Goal: Task Accomplishment & Management: Use online tool/utility

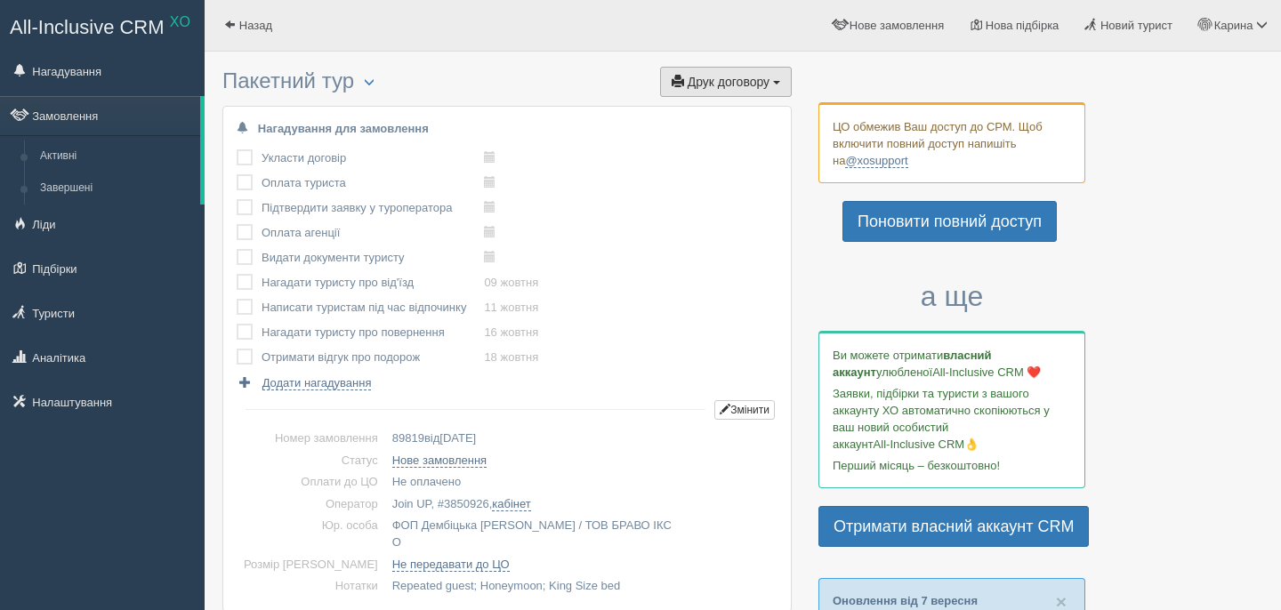
click at [704, 90] on button "Друк договору Друк" at bounding box center [726, 82] width 132 height 30
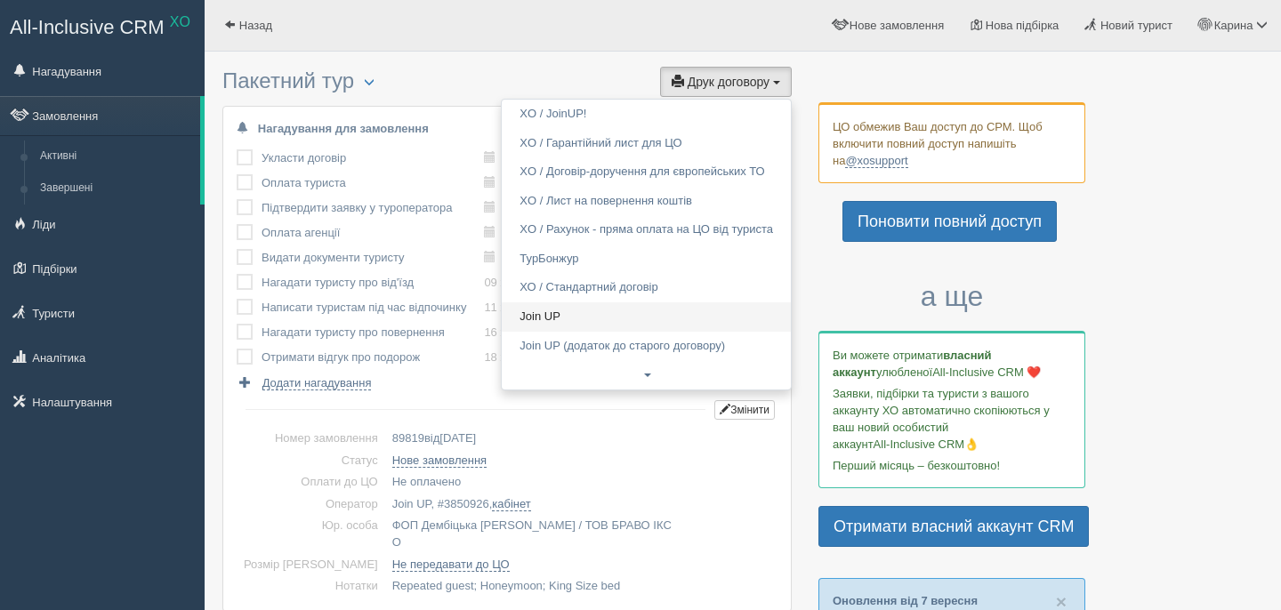
click at [581, 322] on link "Join UP" at bounding box center [646, 317] width 289 height 29
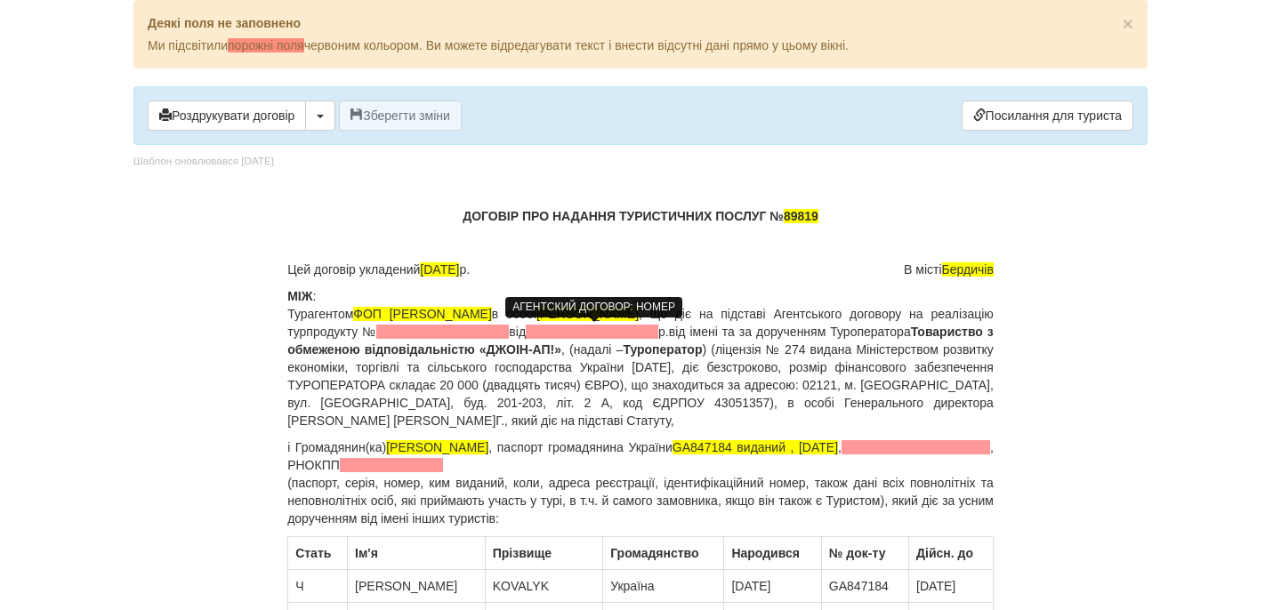
click at [509, 330] on span at bounding box center [442, 332] width 133 height 14
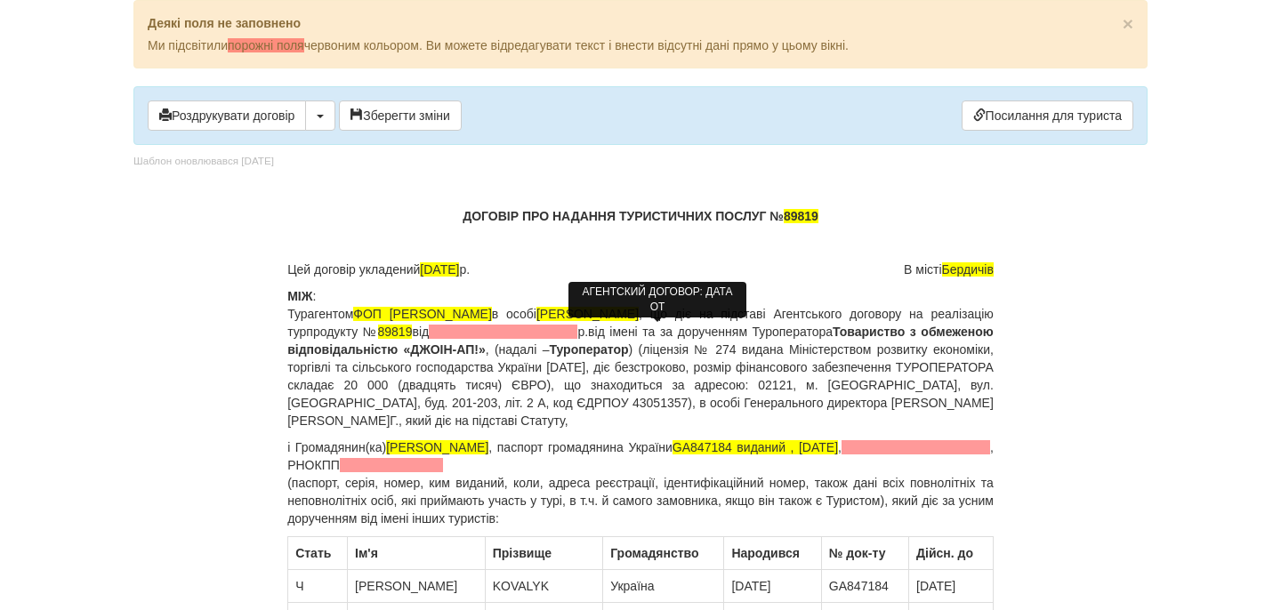
click at [578, 329] on span at bounding box center [503, 332] width 149 height 14
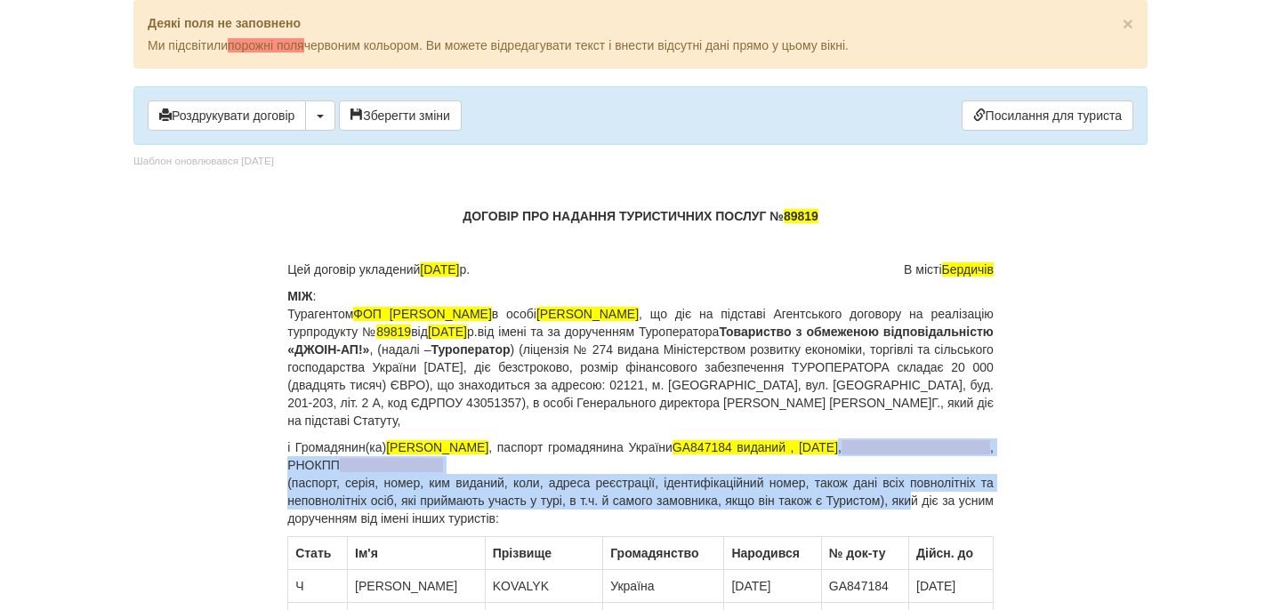
drag, startPoint x: 875, startPoint y: 448, endPoint x: 936, endPoint y: 497, distance: 78.5
click at [936, 497] on p "і Громадянин(ка) [PERSON_NAME] , паспорт громадянина [GEOGRAPHIC_DATA] GA847184…" at bounding box center [640, 483] width 707 height 89
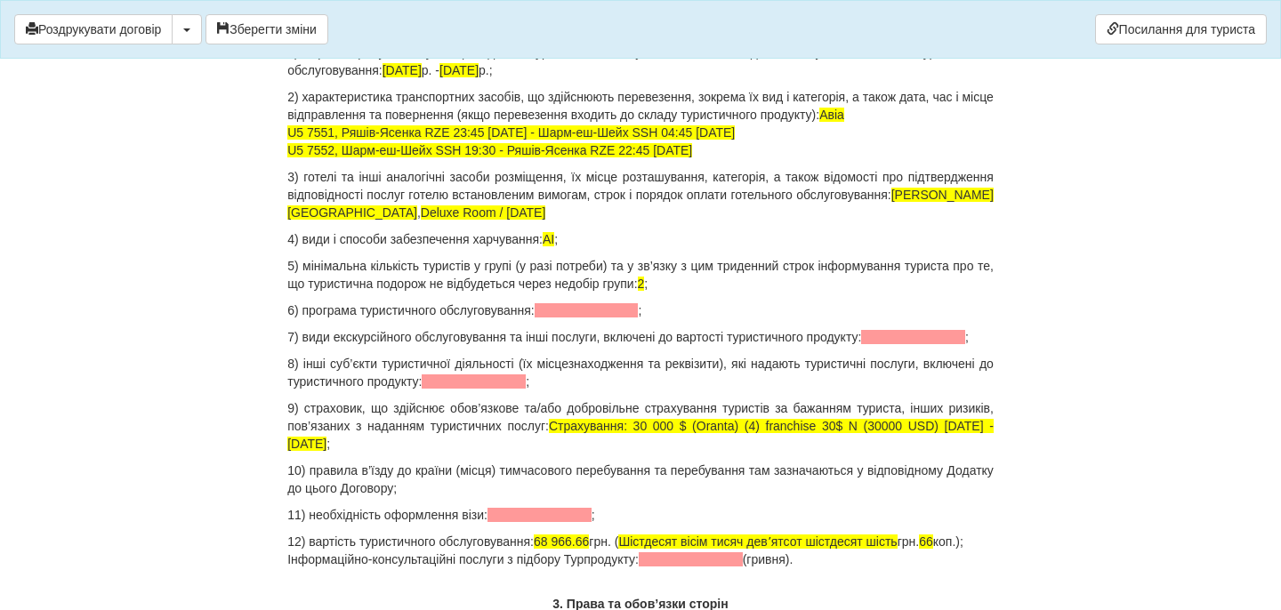
scroll to position [1741, 0]
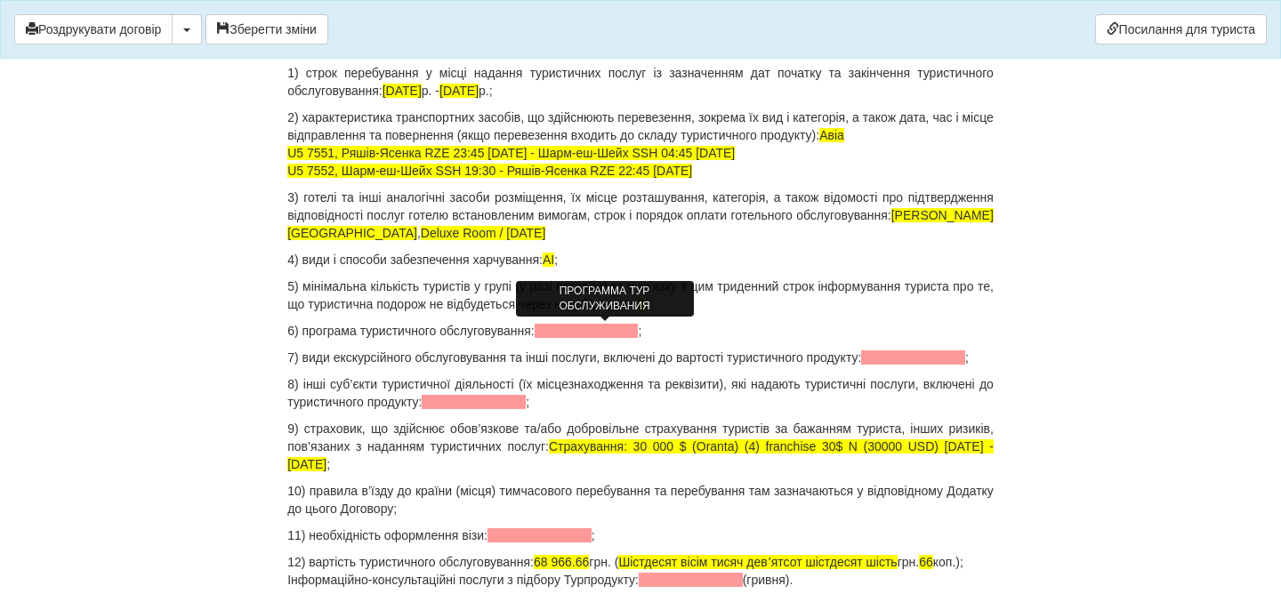
click at [627, 324] on span at bounding box center [587, 331] width 104 height 14
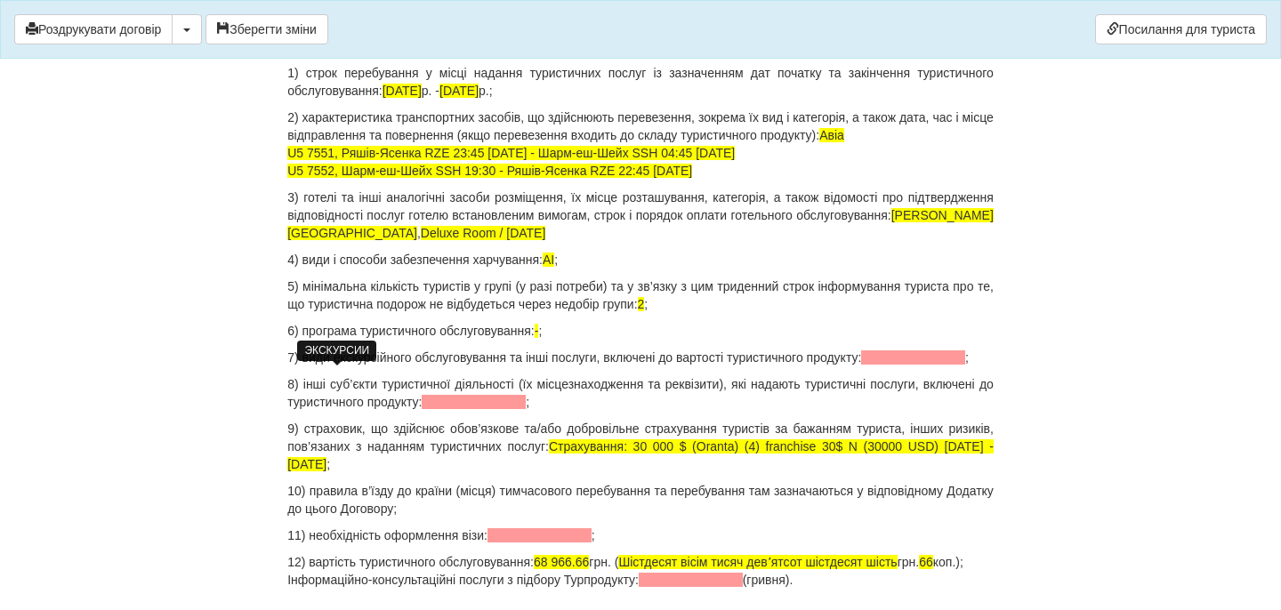
click at [861, 365] on span at bounding box center [913, 358] width 104 height 14
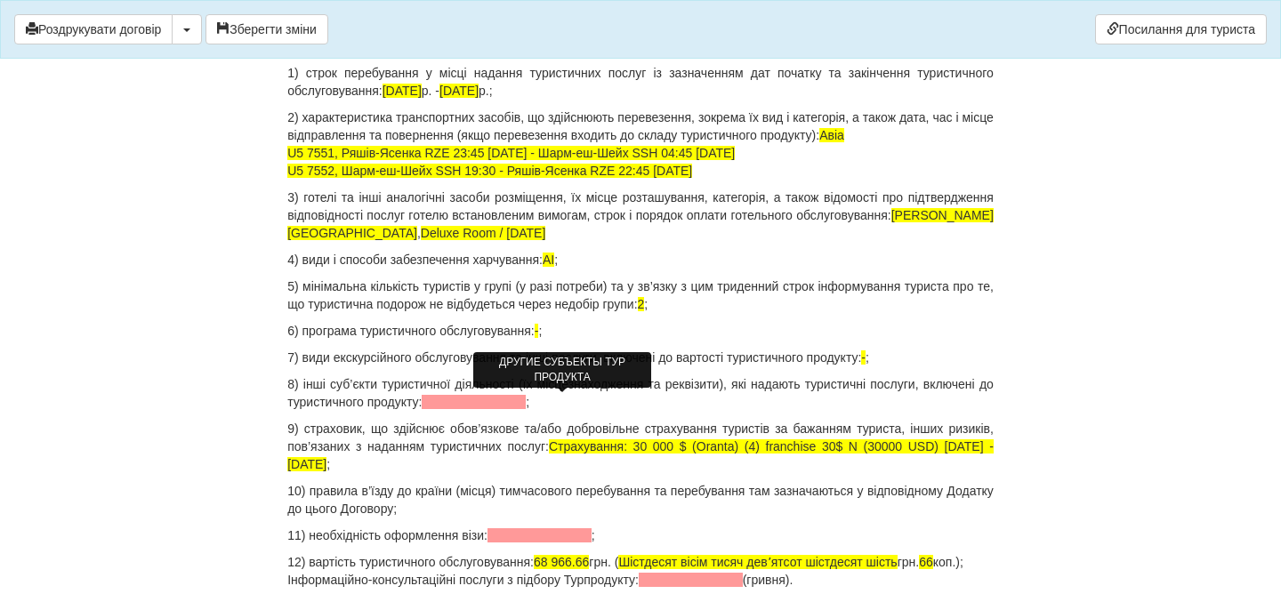
click at [526, 405] on span at bounding box center [474, 402] width 104 height 14
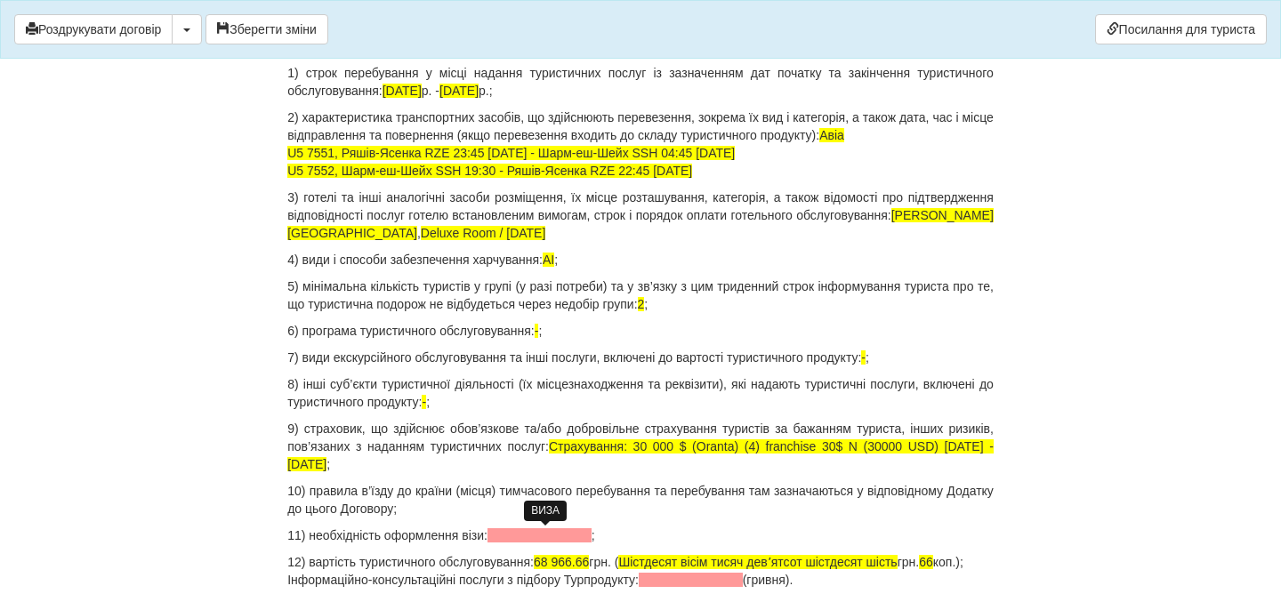
click at [548, 536] on span at bounding box center [540, 536] width 104 height 14
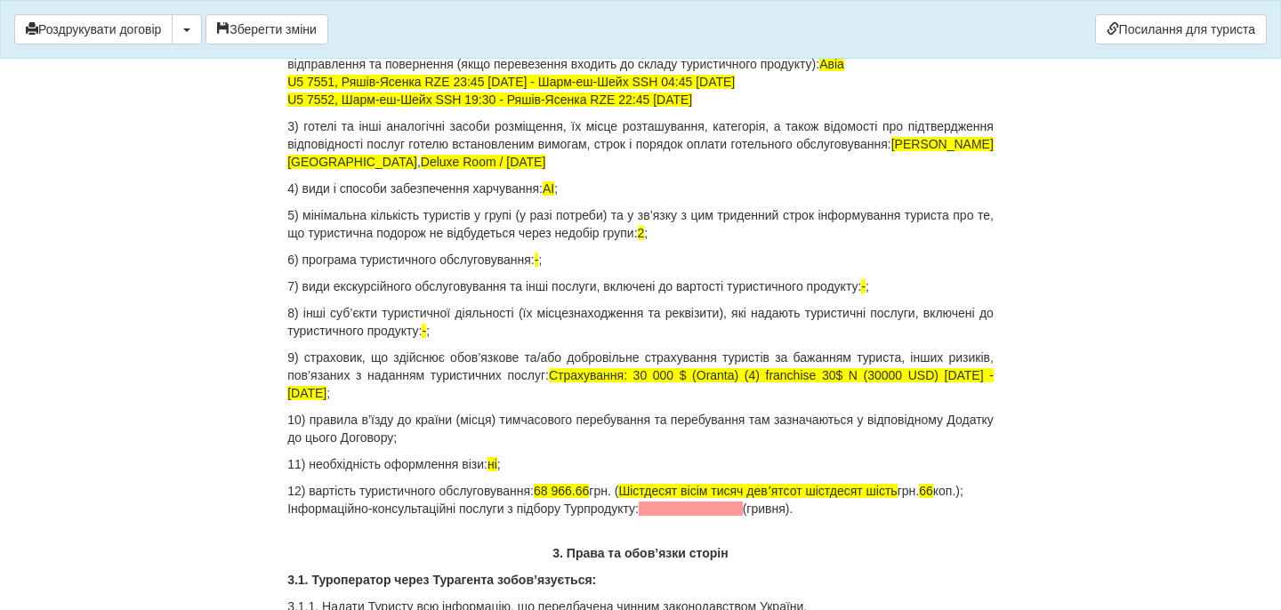
scroll to position [1836, 0]
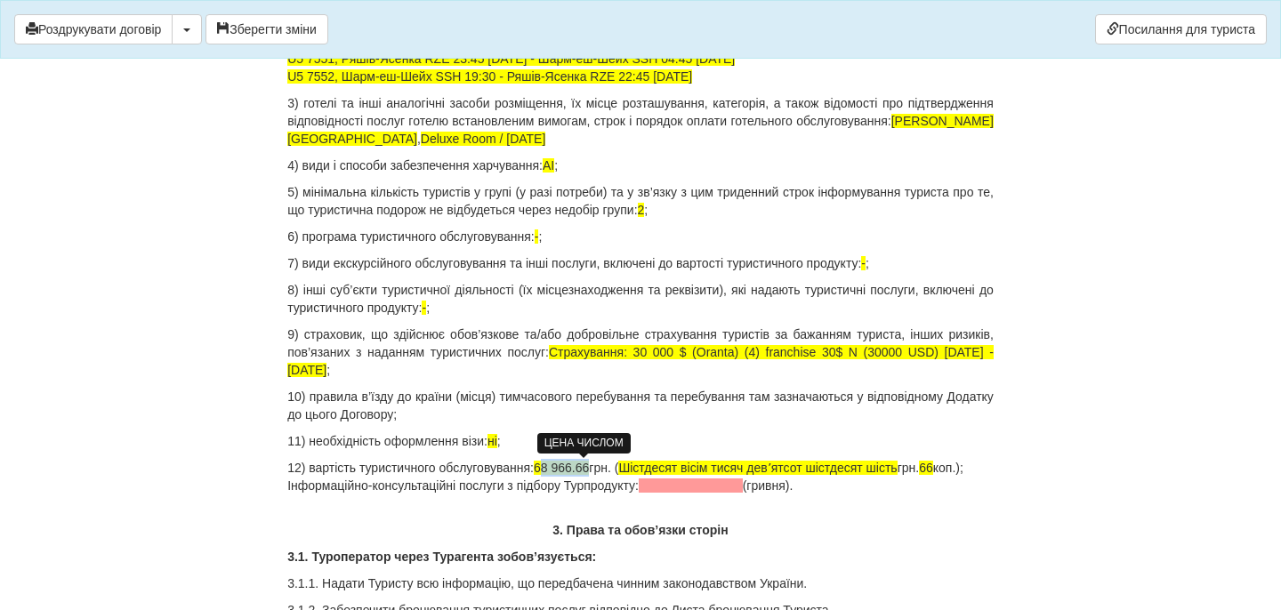
drag, startPoint x: 561, startPoint y: 471, endPoint x: 612, endPoint y: 473, distance: 51.6
click at [589, 473] on span "68 966.66" at bounding box center [561, 468] width 55 height 14
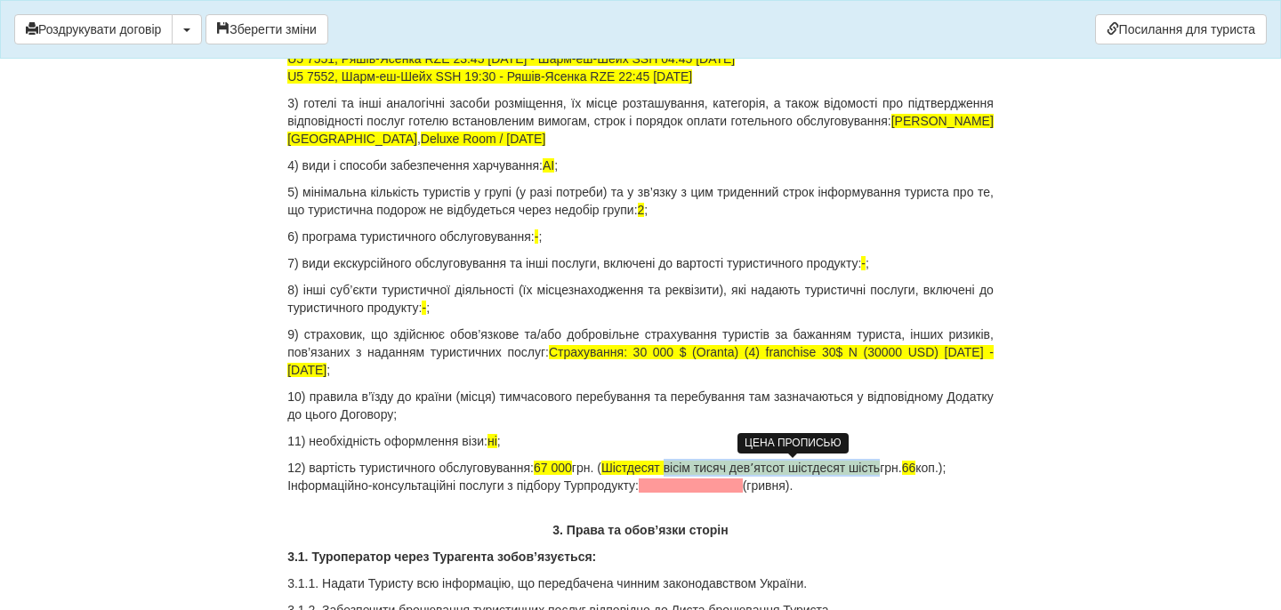
drag, startPoint x: 709, startPoint y: 470, endPoint x: 941, endPoint y: 470, distance: 231.4
click at [880, 470] on span "Шістдесят вісім тисяч девʼятсот шістдесят шість" at bounding box center [741, 468] width 279 height 14
click at [753, 467] on span "66" at bounding box center [746, 468] width 14 height 14
click at [837, 469] on p "12) вартість туристичного обслуговування: 67 000 грн. ( Шістдесят сім тисяч грн…" at bounding box center [640, 477] width 707 height 36
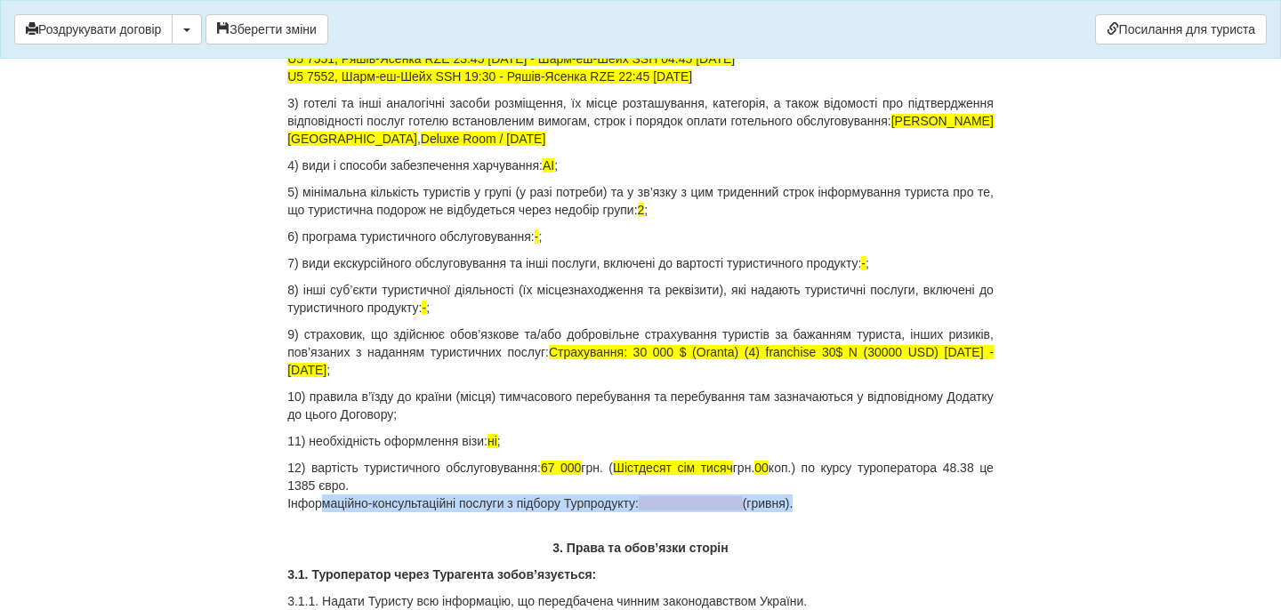
drag, startPoint x: 840, startPoint y: 513, endPoint x: 268, endPoint y: 495, distance: 572.5
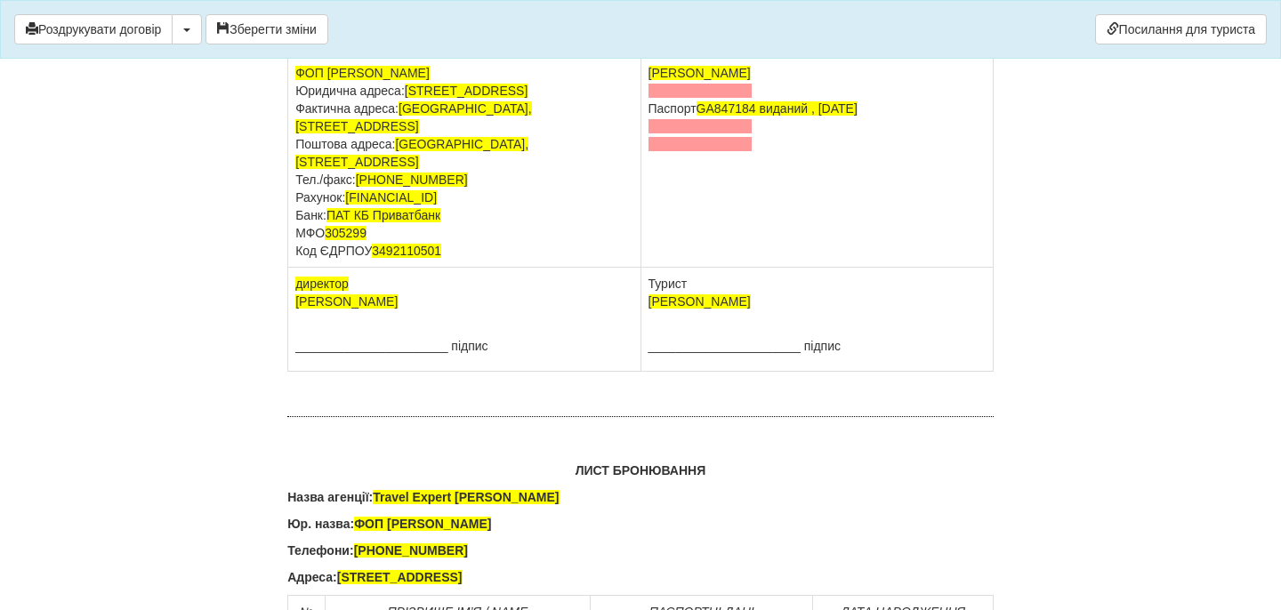
scroll to position [11153, 0]
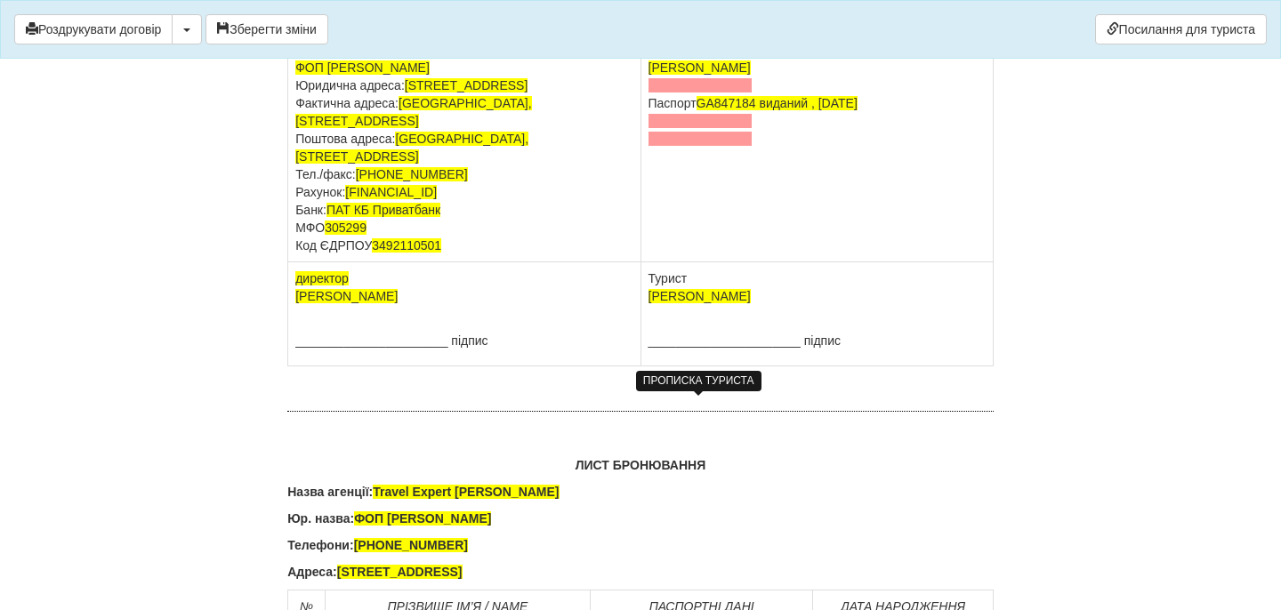
click at [699, 93] on span at bounding box center [701, 85] width 104 height 14
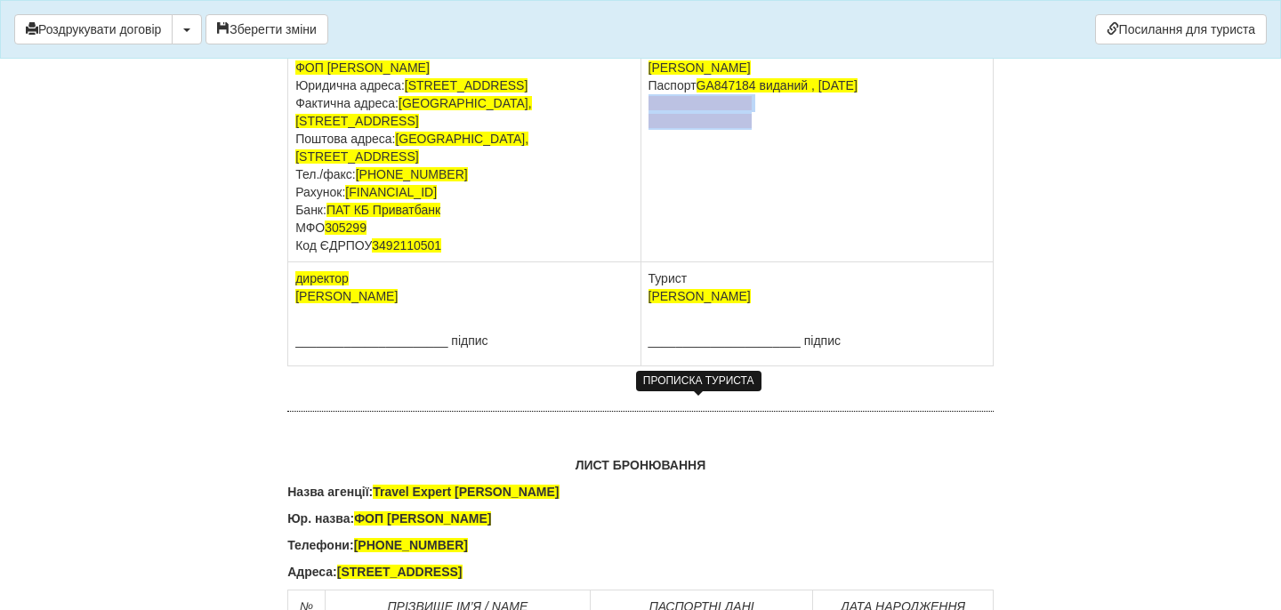
drag, startPoint x: 759, startPoint y: 446, endPoint x: 644, endPoint y: 424, distance: 116.8
click at [644, 263] on td "KOVALYK VADYM Паспорт GA847184 виданий , 02.08.2021" at bounding box center [817, 157] width 352 height 211
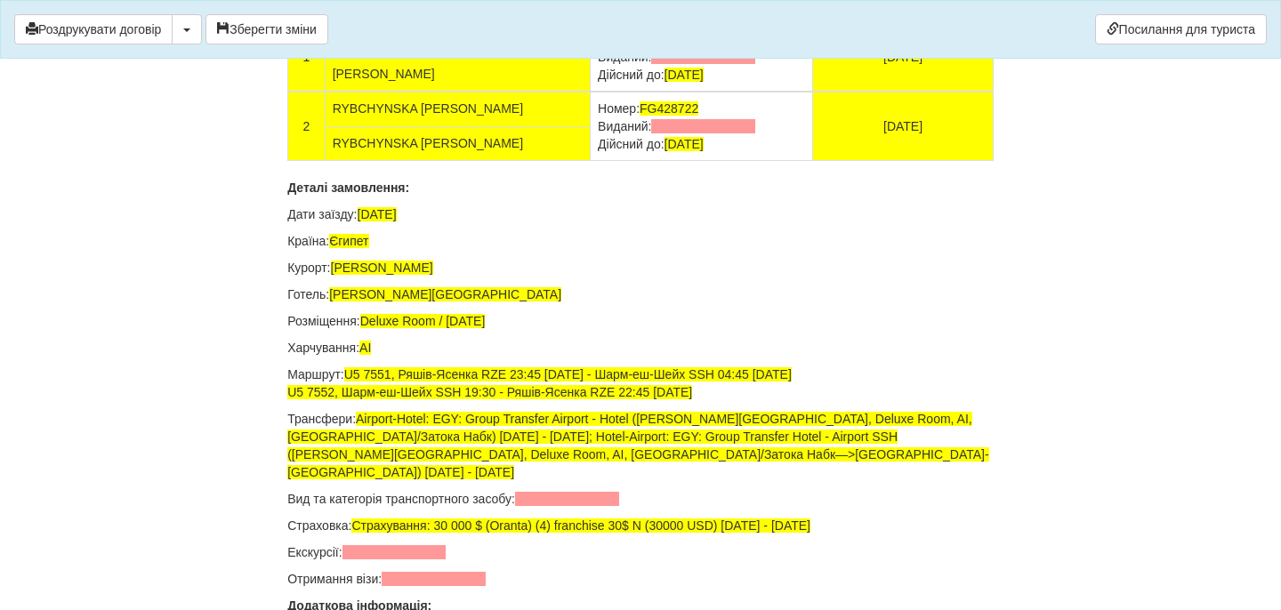
scroll to position [11774, 0]
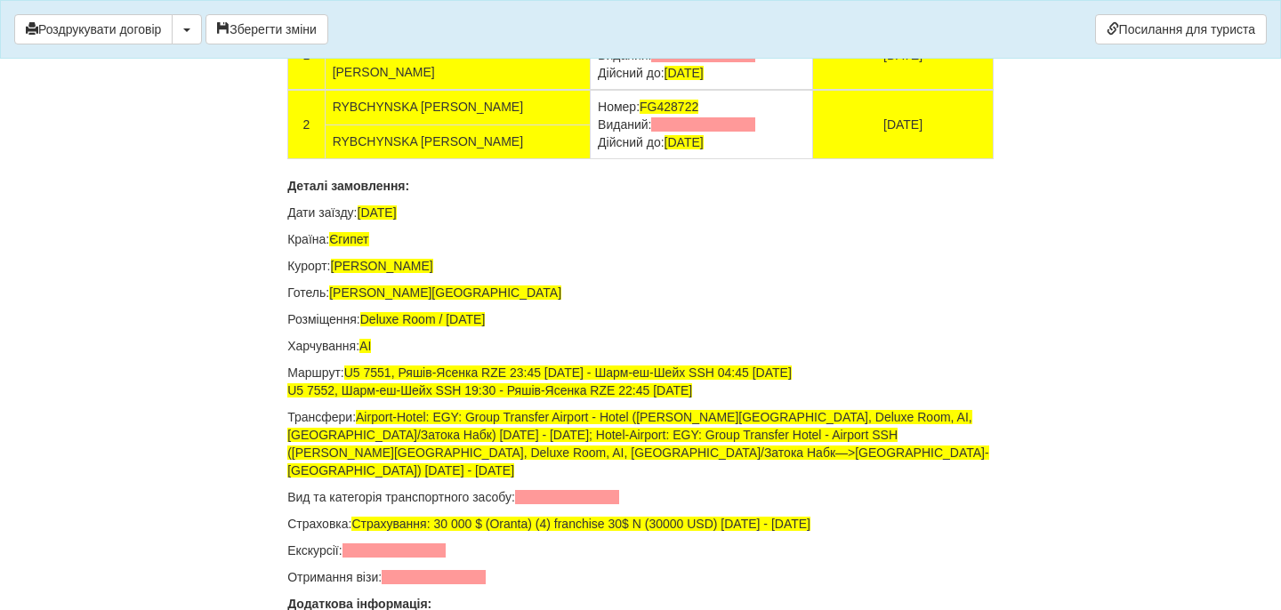
drag, startPoint x: 716, startPoint y: 378, endPoint x: 554, endPoint y: 378, distance: 162.0
click at [591, 90] on td "Номер: GA847184 Виданий: Дійсний до: 02.08.2031" at bounding box center [702, 54] width 222 height 69
drag, startPoint x: 722, startPoint y: 440, endPoint x: 556, endPoint y: 444, distance: 165.6
click at [591, 159] on td "Номер: FG428722 Виданий: Дійсний до: 02.08.2031" at bounding box center [702, 124] width 222 height 69
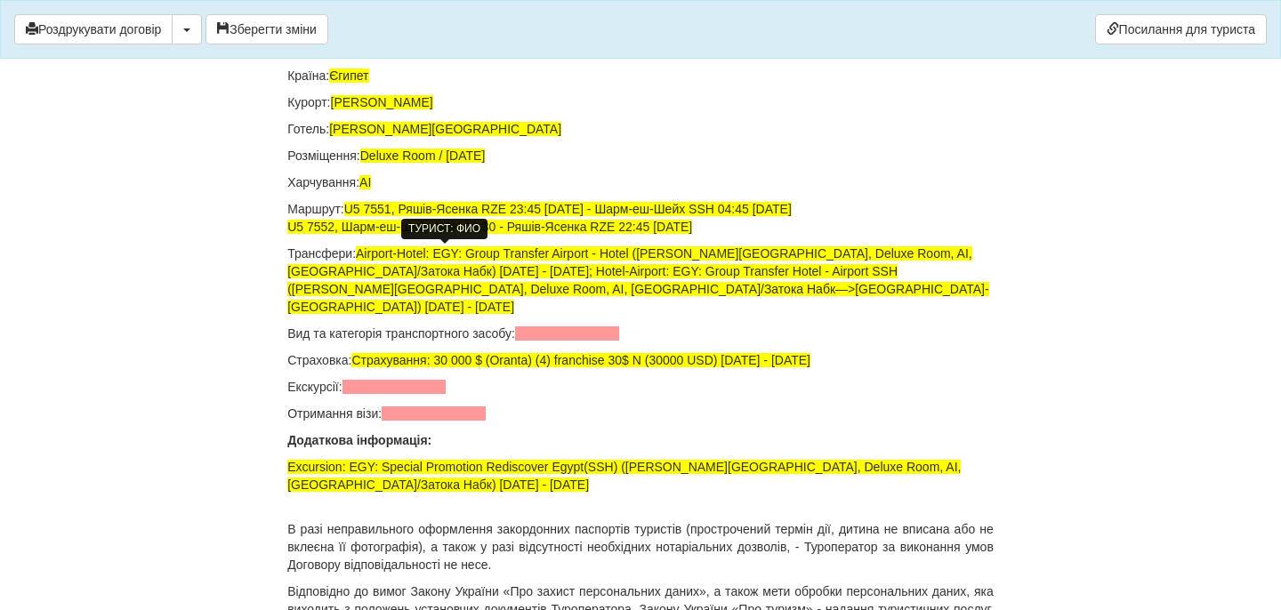
scroll to position [12033, 0]
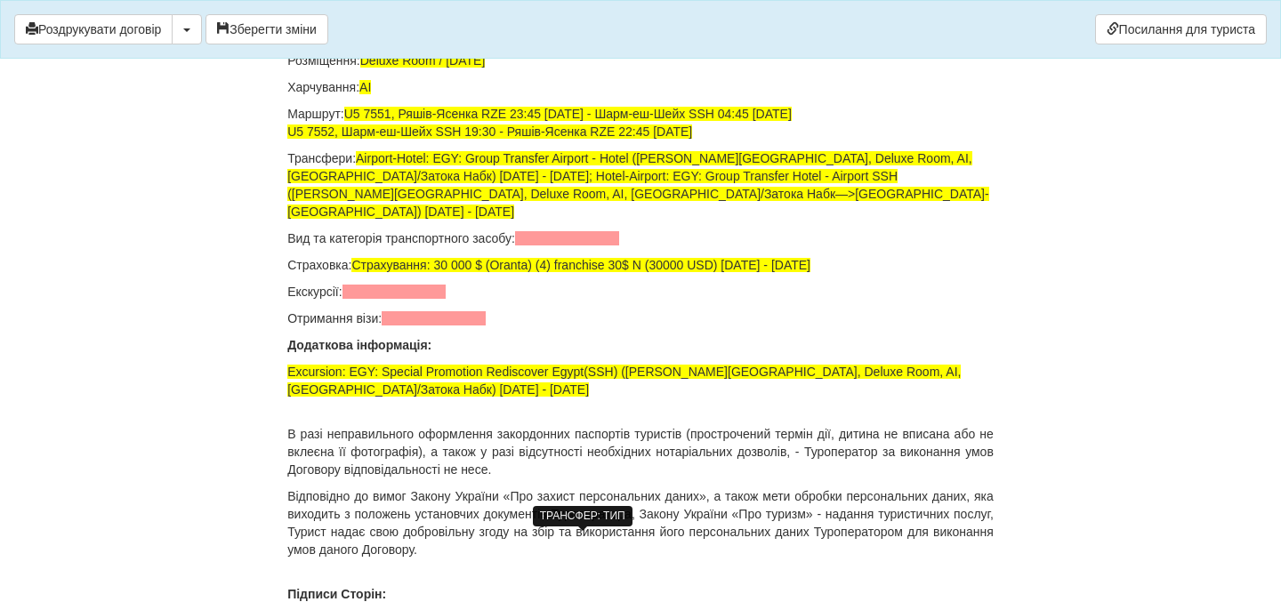
click at [561, 246] on span at bounding box center [567, 238] width 104 height 14
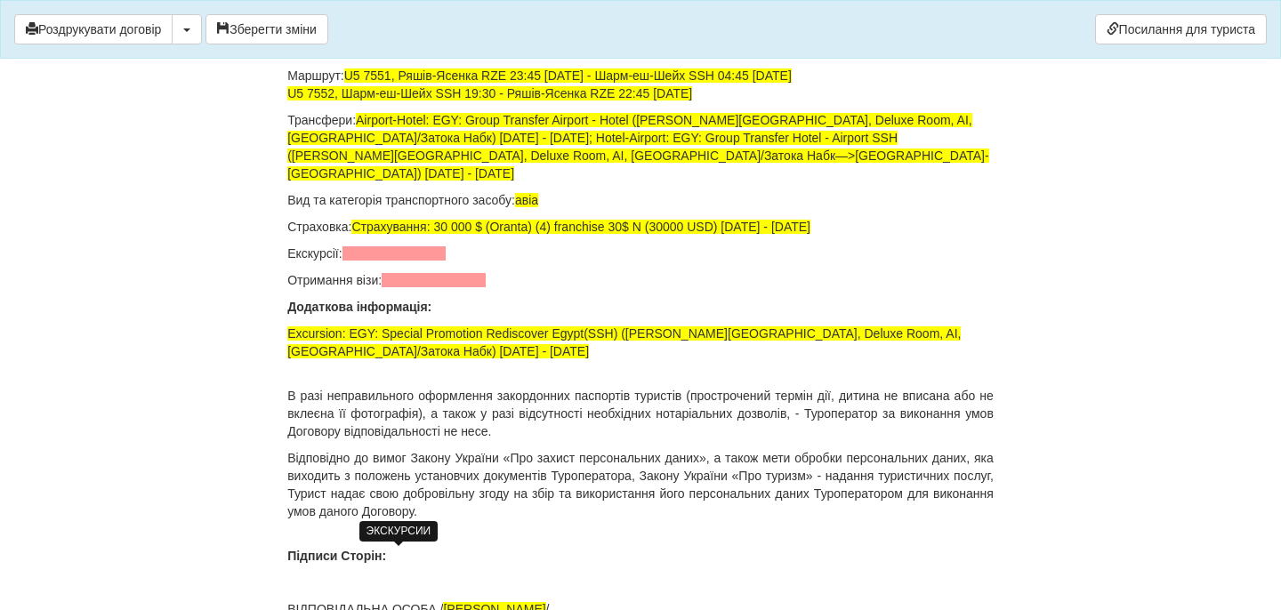
click at [436, 261] on span at bounding box center [395, 253] width 104 height 14
click at [443, 287] on span at bounding box center [434, 280] width 104 height 14
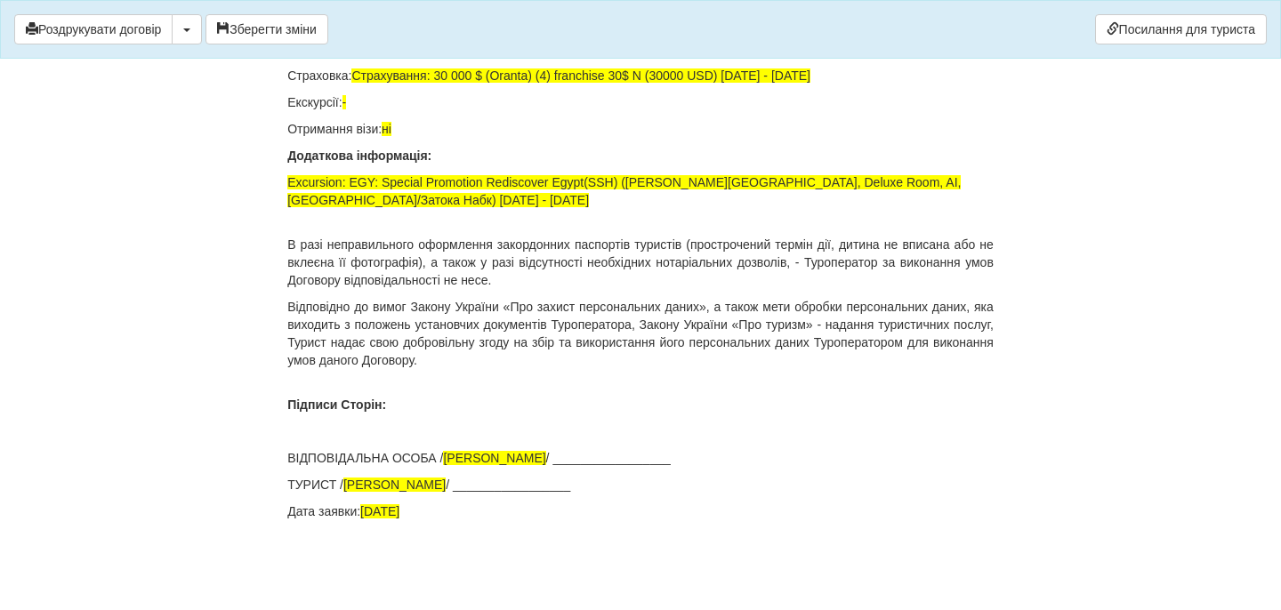
scroll to position [12377, 0]
click at [266, 27] on button "Зберегти зміни" at bounding box center [267, 29] width 123 height 30
click at [117, 19] on button "Роздрукувати договір" at bounding box center [93, 29] width 158 height 30
